Goal: Task Accomplishment & Management: Use online tool/utility

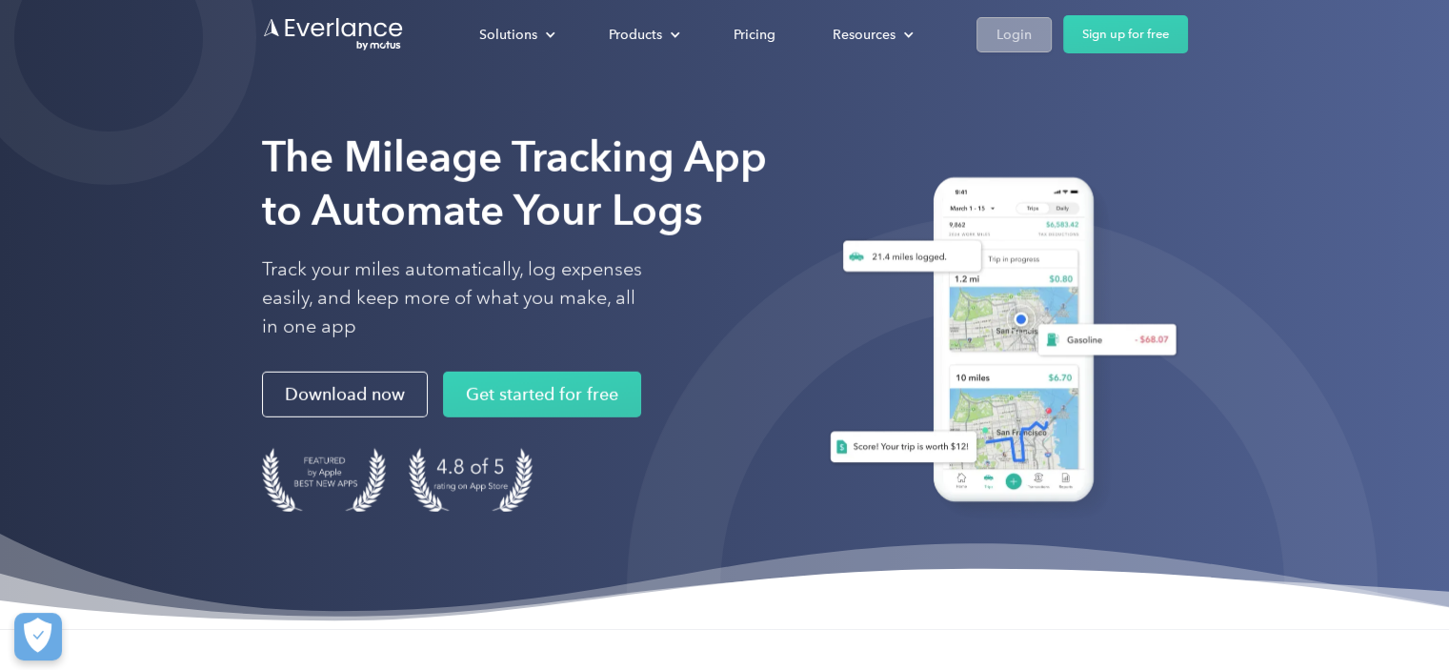
click at [1007, 30] on div "Login" at bounding box center [1013, 35] width 35 height 24
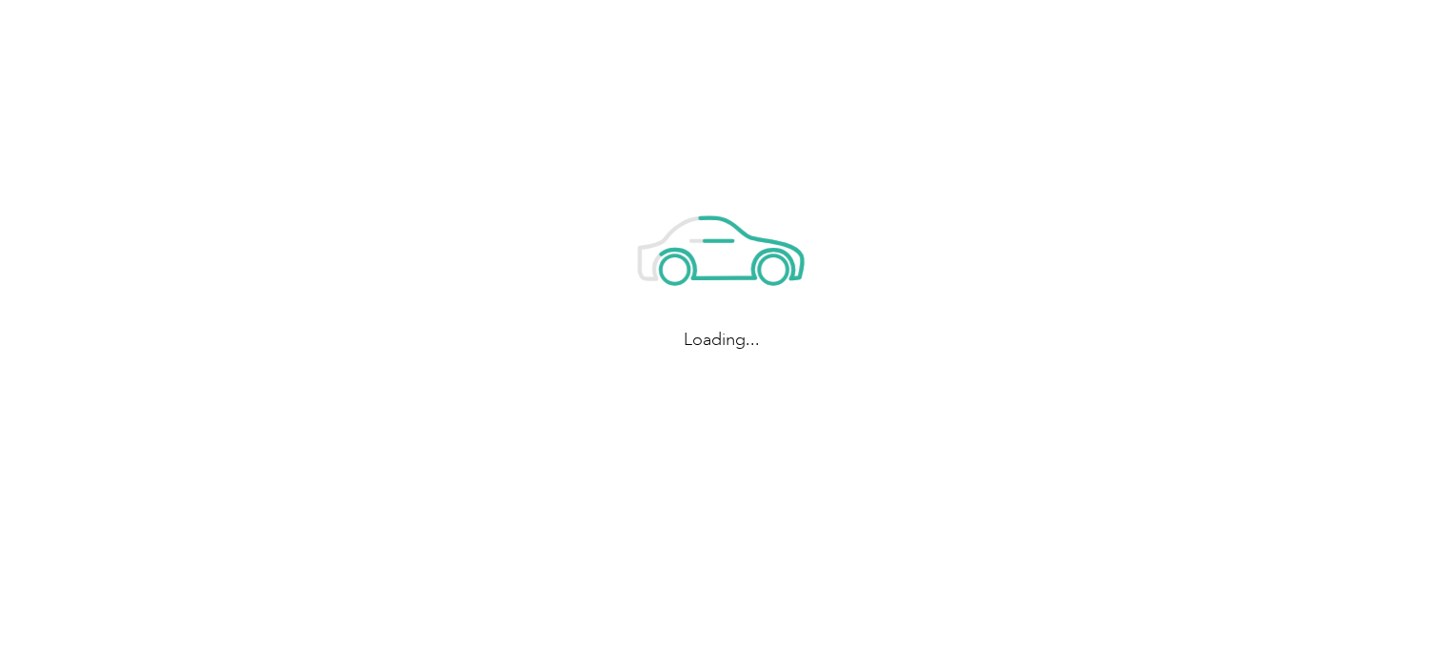
click at [1365, 376] on div "Loading..." at bounding box center [722, 267] width 1444 height 535
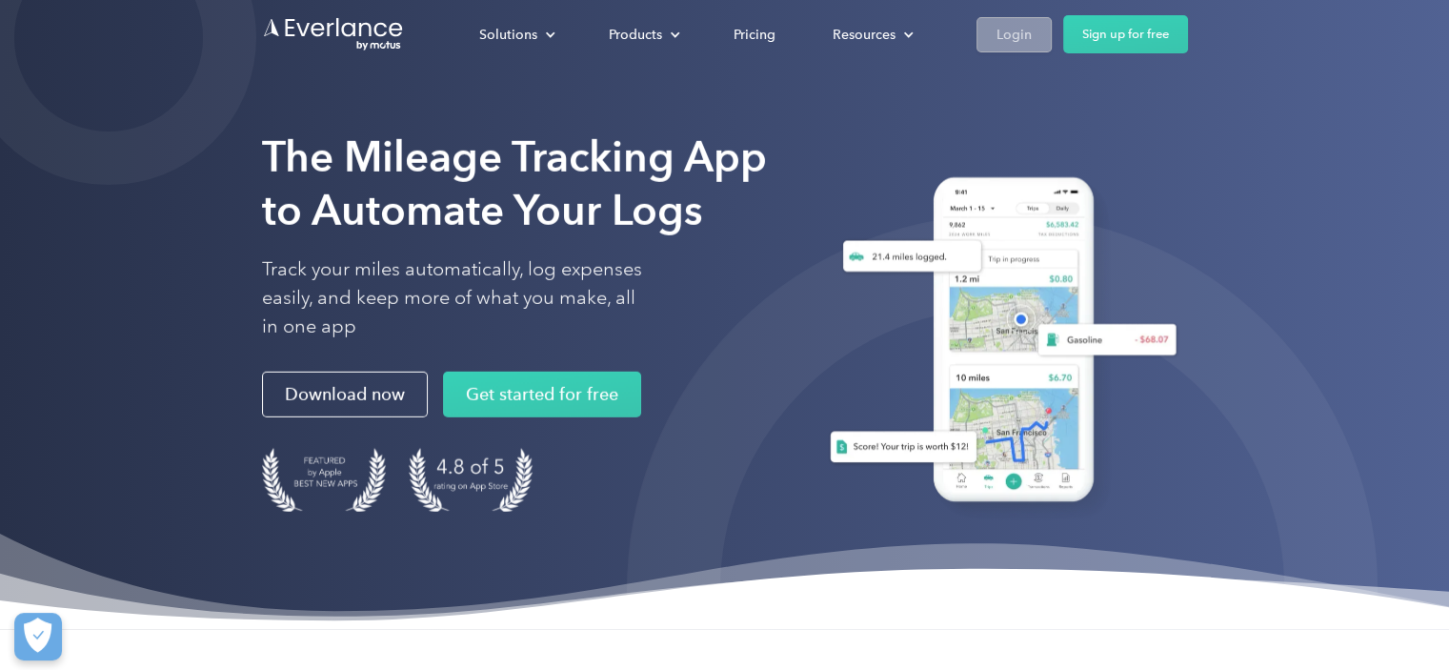
click at [996, 30] on div "Login" at bounding box center [1013, 35] width 35 height 24
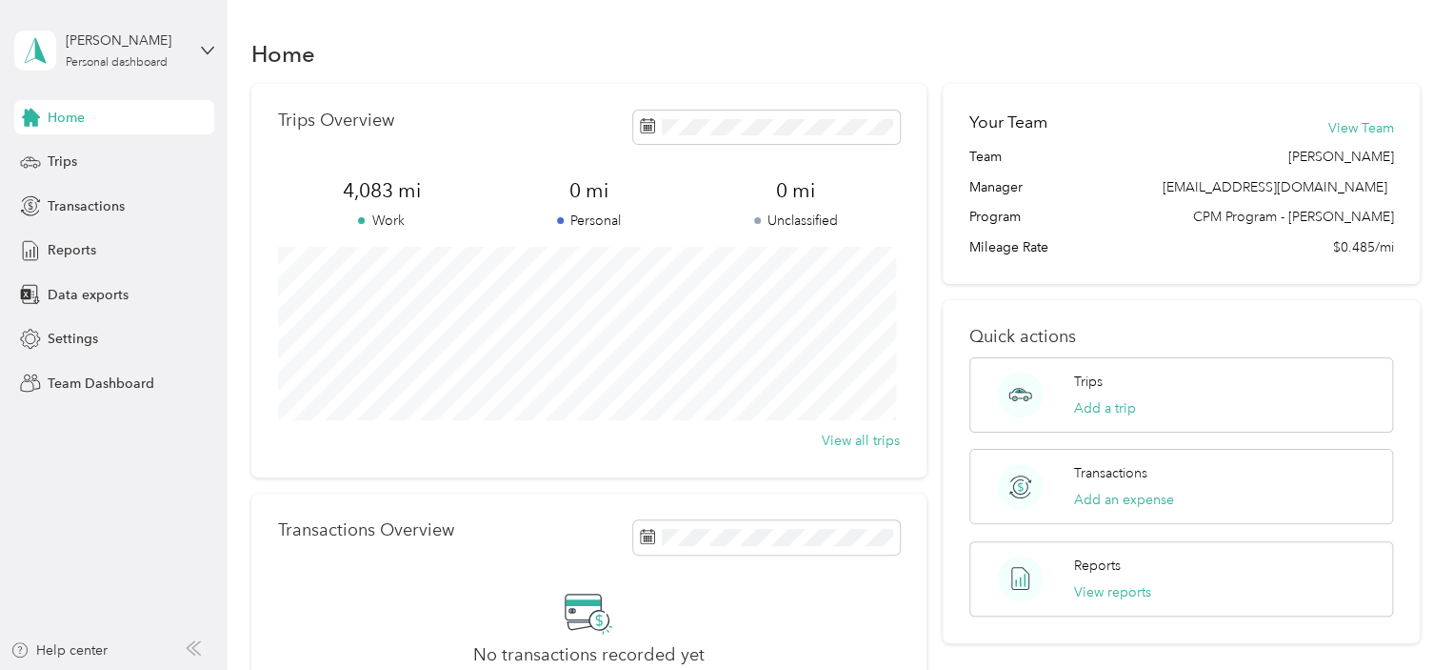
click at [201, 39] on div "[PERSON_NAME] Personal dashboard" at bounding box center [114, 50] width 200 height 67
click at [149, 163] on div "Team dashboard Personal dashboard Log out" at bounding box center [215, 193] width 374 height 120
click at [210, 52] on icon at bounding box center [207, 50] width 13 height 13
click at [84, 160] on div "Team dashboard" at bounding box center [215, 156] width 374 height 33
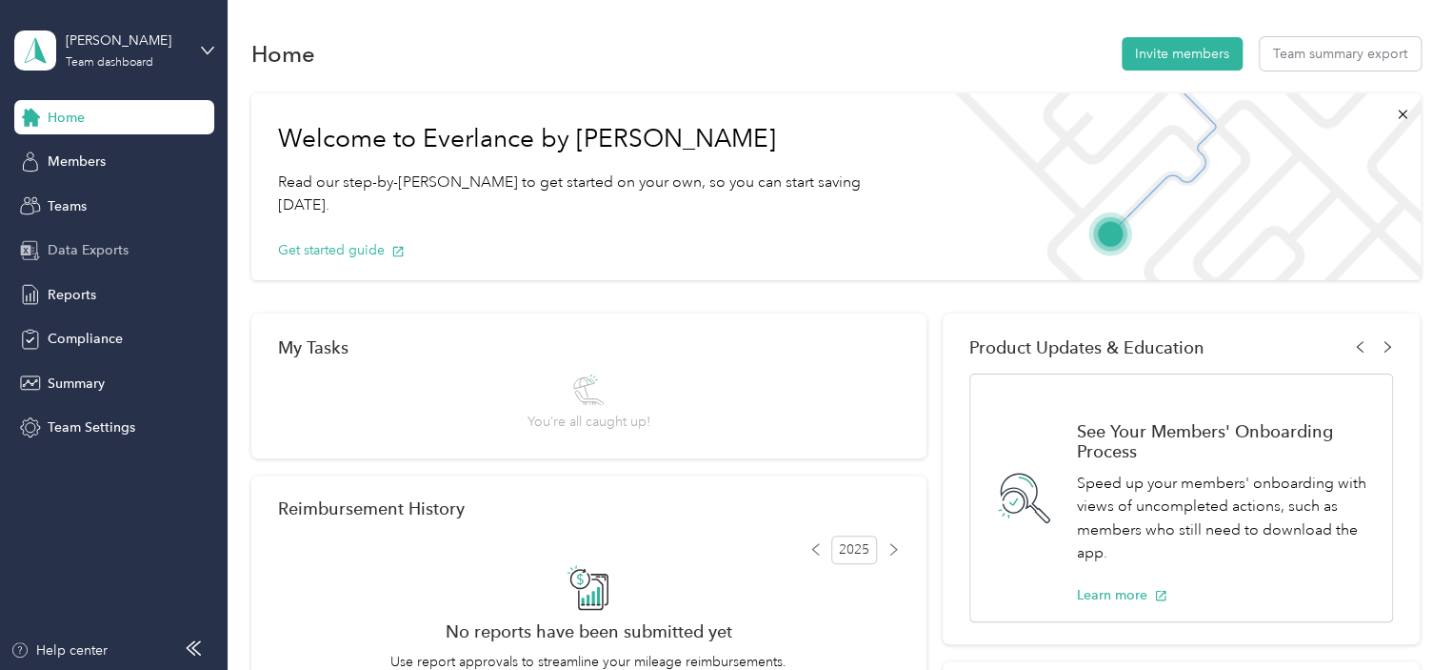
click at [107, 255] on span "Data Exports" at bounding box center [88, 250] width 81 height 20
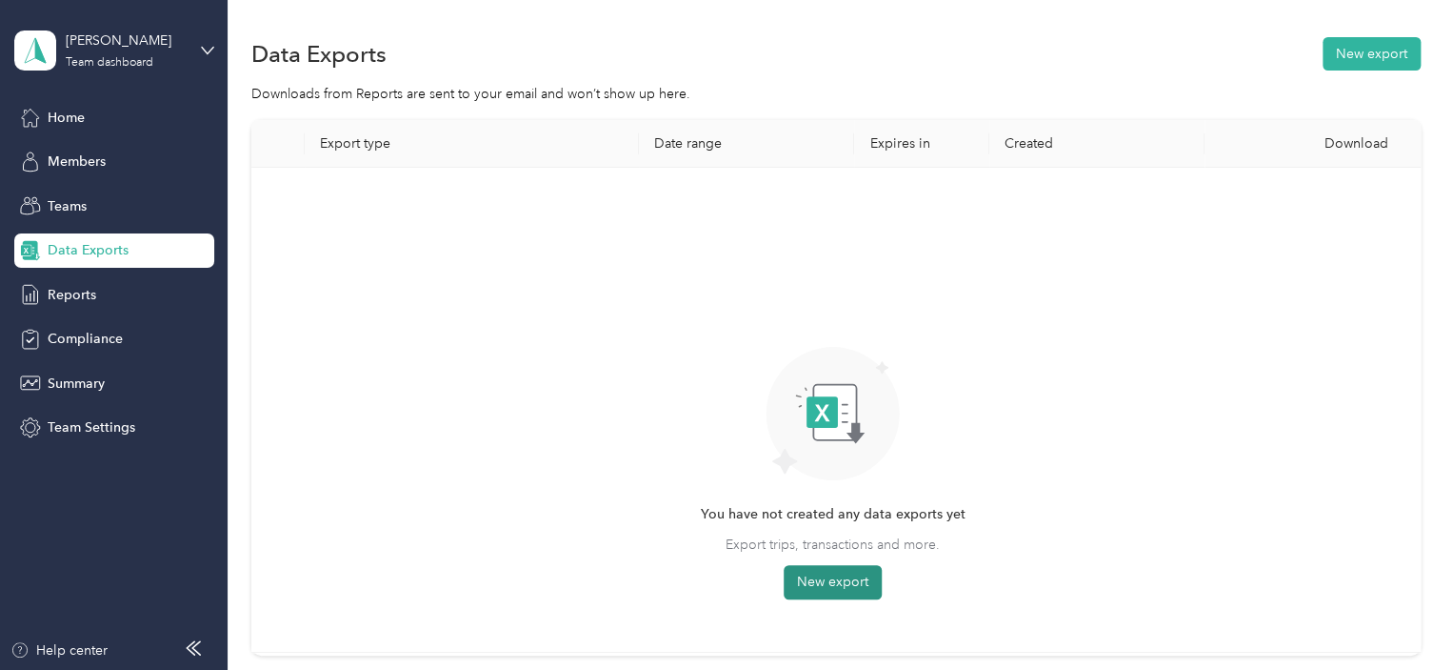
click at [835, 586] on button "New export" at bounding box center [833, 582] width 98 height 34
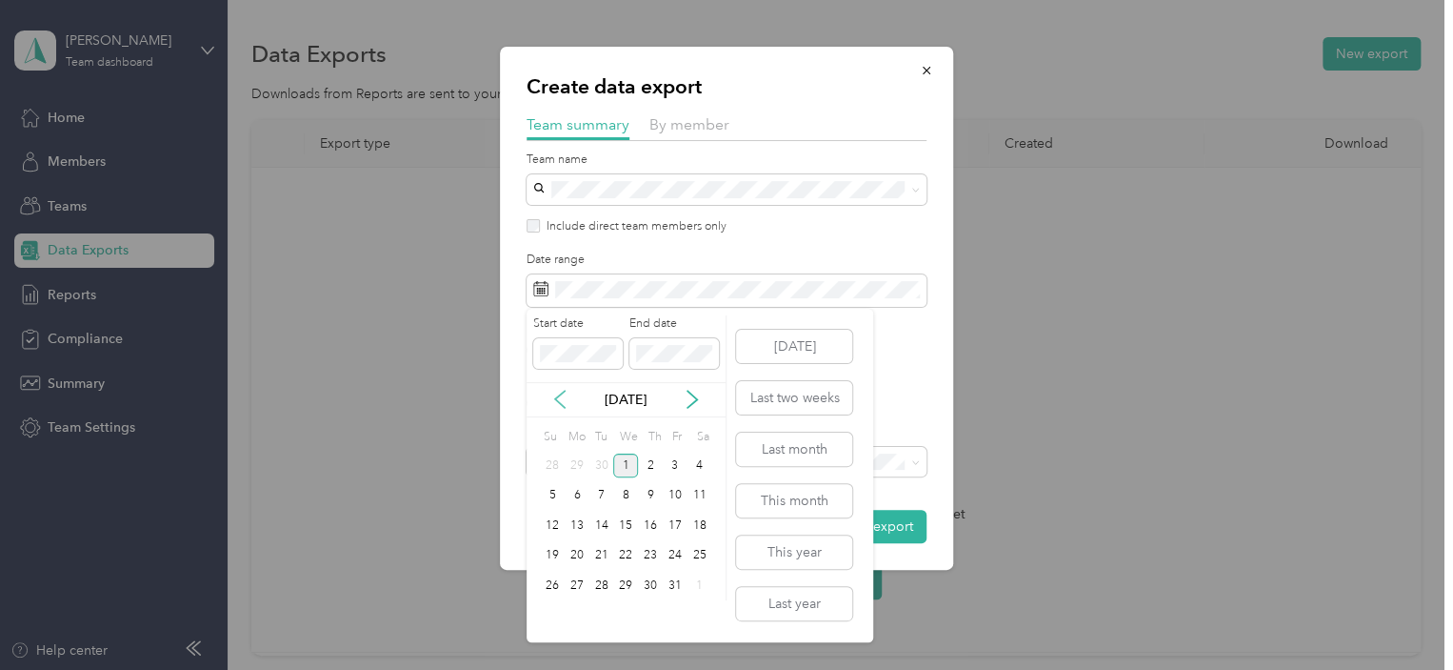
click at [563, 400] on icon at bounding box center [559, 399] width 19 height 19
click at [560, 551] on div "21" at bounding box center [552, 556] width 25 height 24
click at [606, 591] on div "30" at bounding box center [602, 585] width 25 height 24
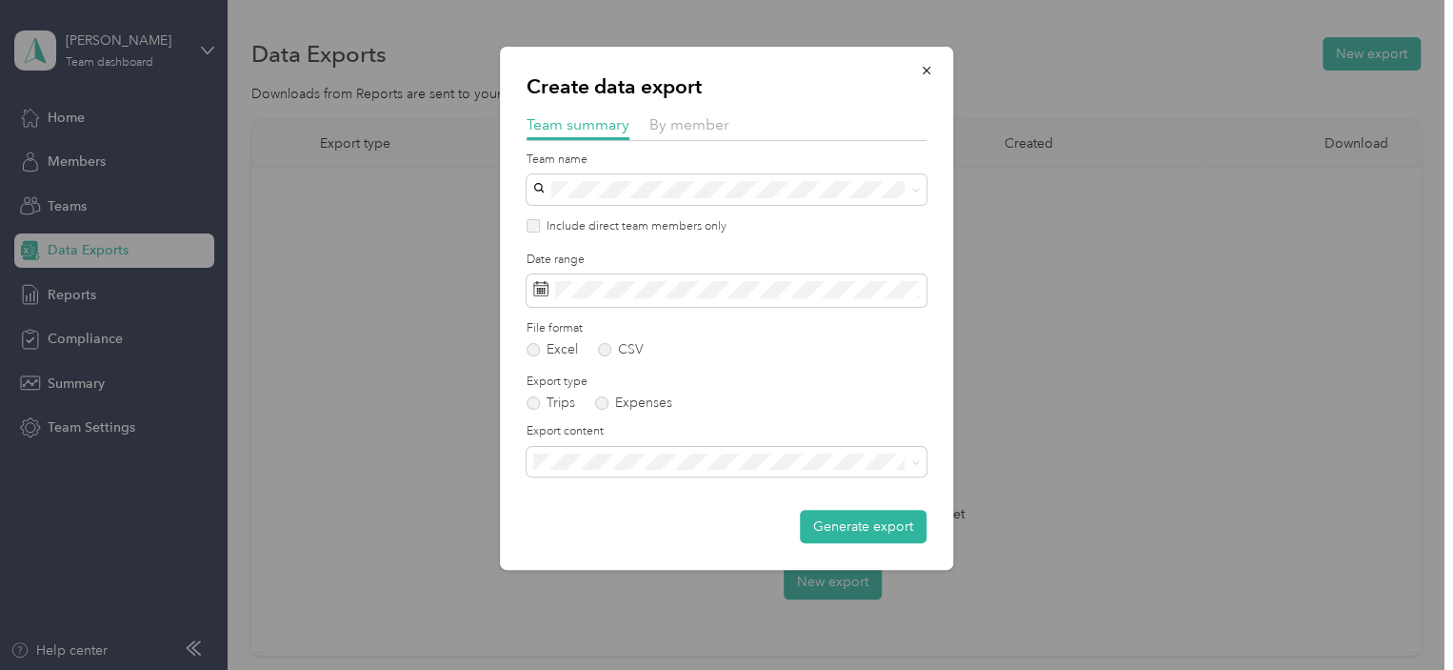
click at [621, 533] on li "Summary and full trips list" at bounding box center [727, 523] width 400 height 33
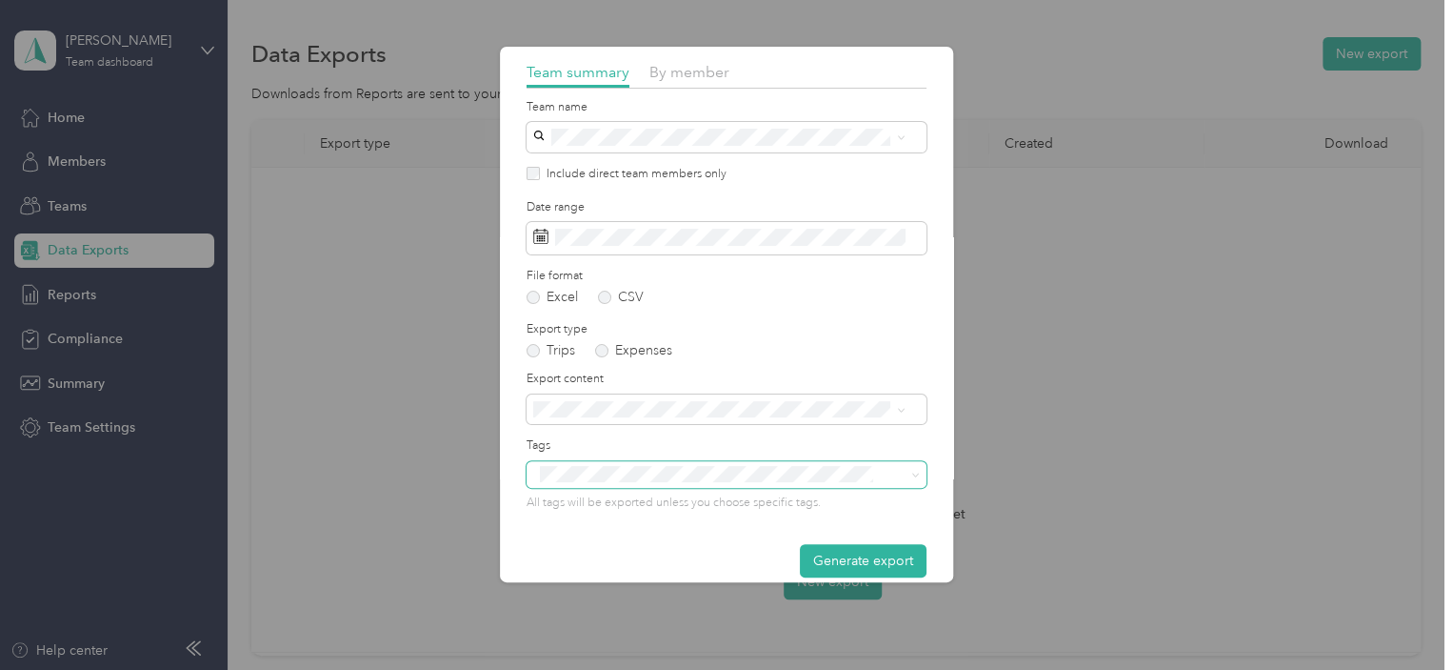
scroll to position [74, 0]
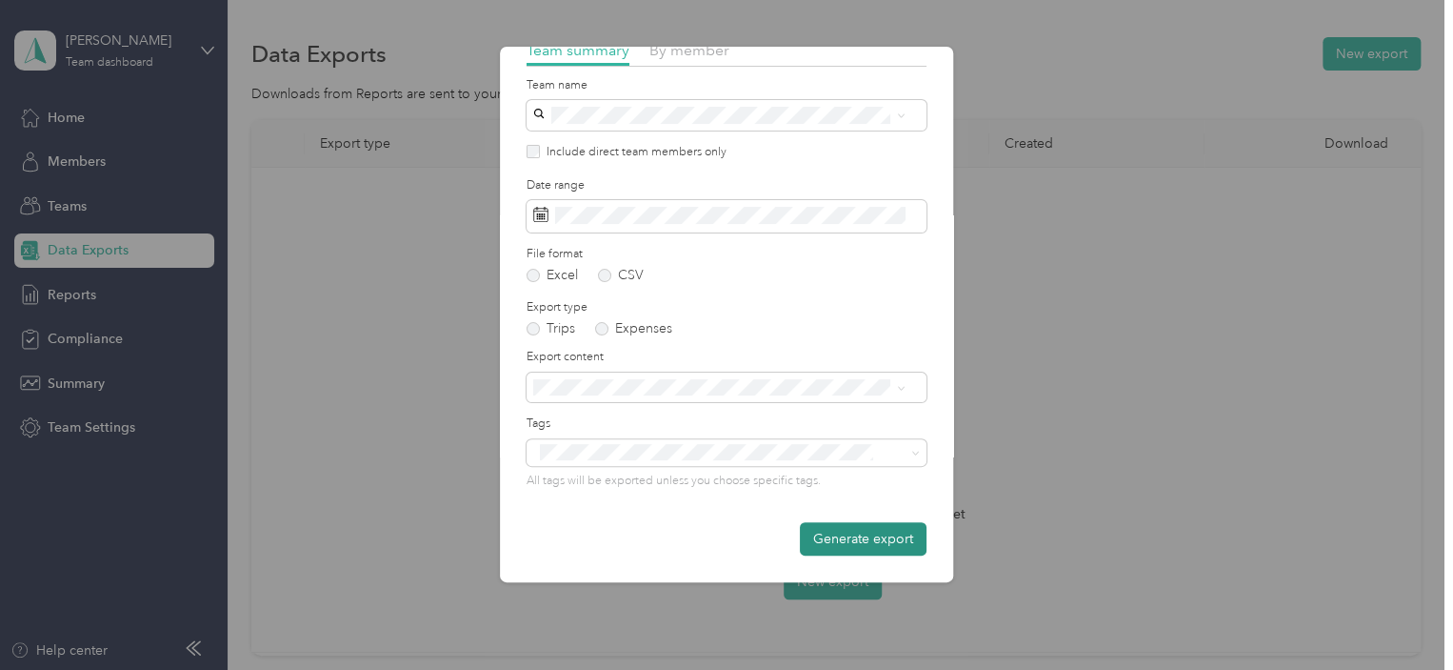
click at [839, 544] on button "Generate export" at bounding box center [863, 538] width 127 height 33
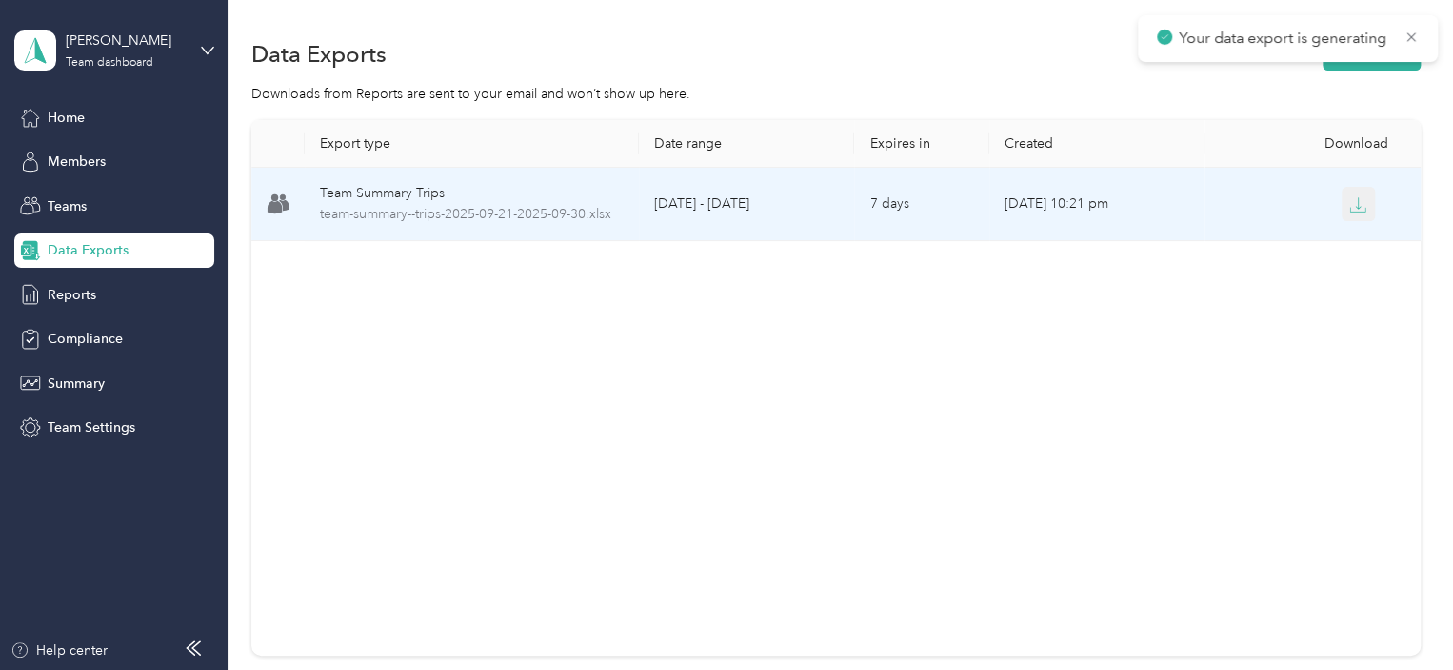
click at [1367, 196] on button "button" at bounding box center [1359, 204] width 34 height 34
